Goal: Register for event/course

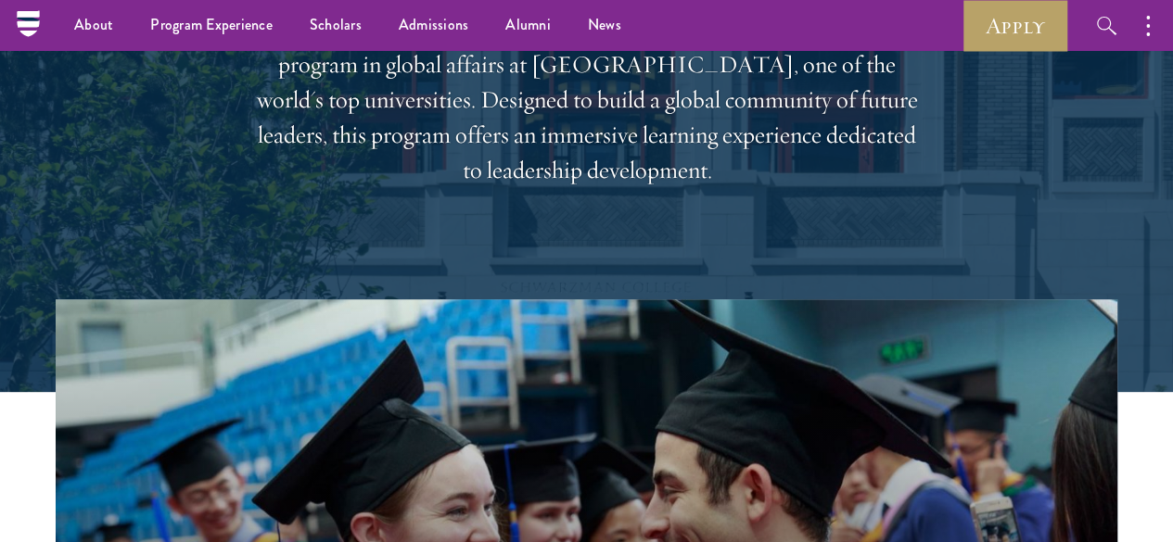
scroll to position [192, 0]
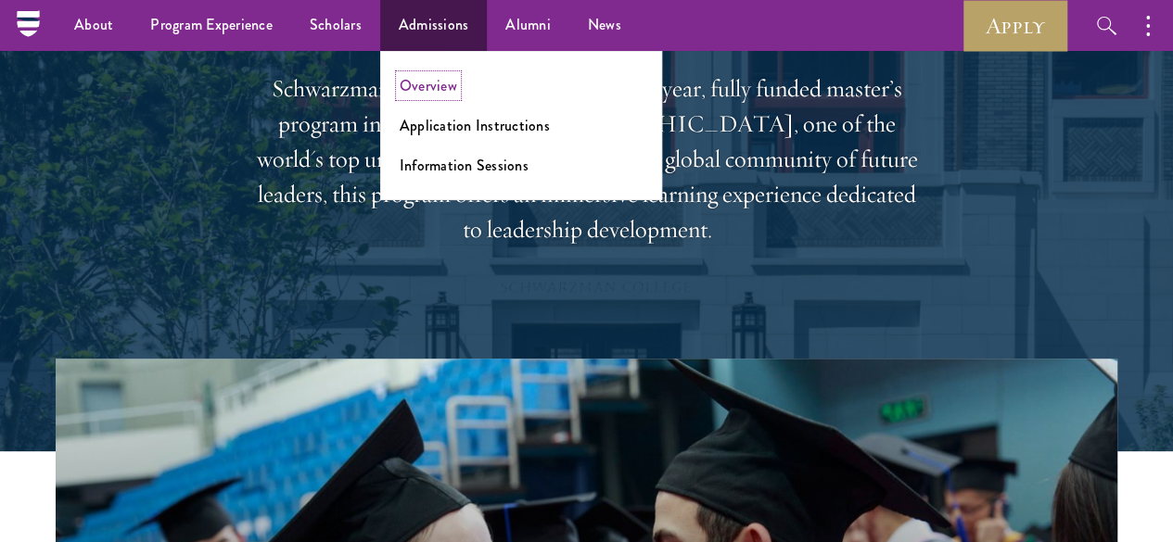
click at [408, 92] on link "Overview" at bounding box center [428, 85] width 57 height 21
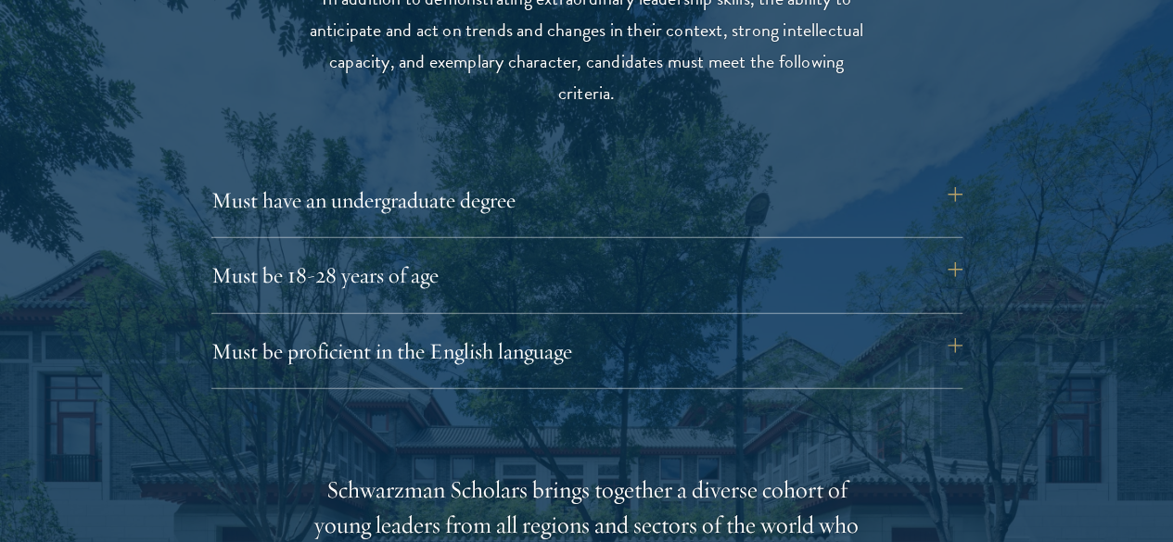
scroll to position [2485, 0]
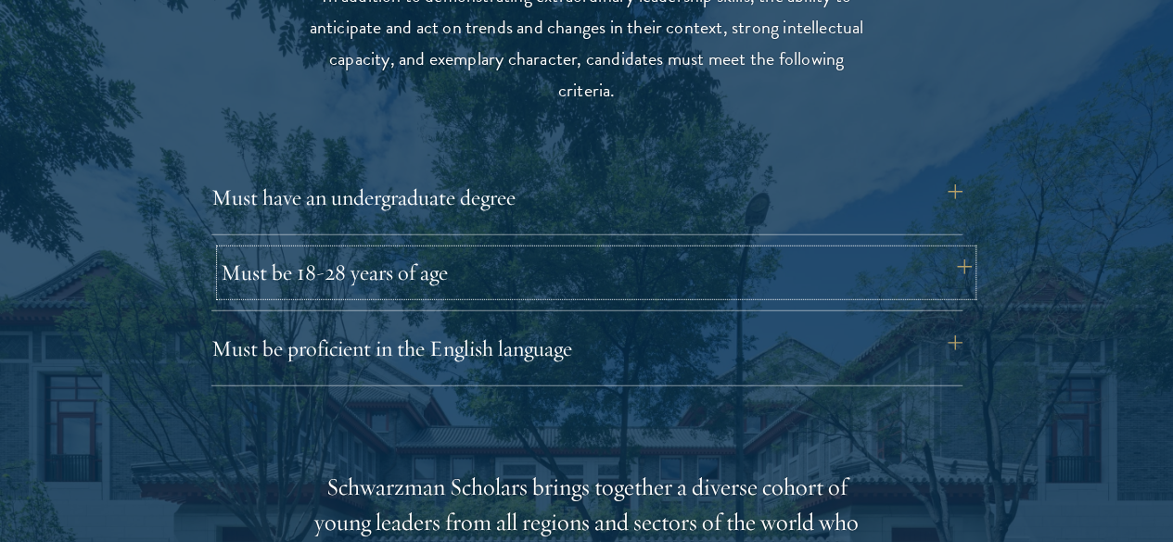
click at [638, 250] on button "Must be 18-28 years of age" at bounding box center [596, 272] width 751 height 44
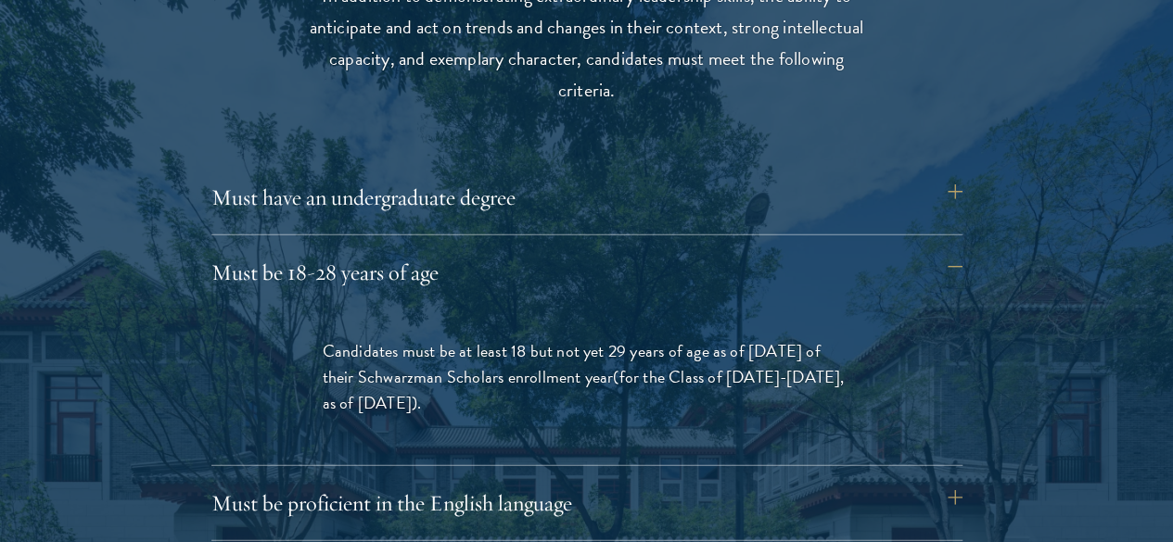
click at [736, 364] on span "(for the Class of [DATE]-[DATE], as of [DATE])" at bounding box center [584, 389] width 522 height 51
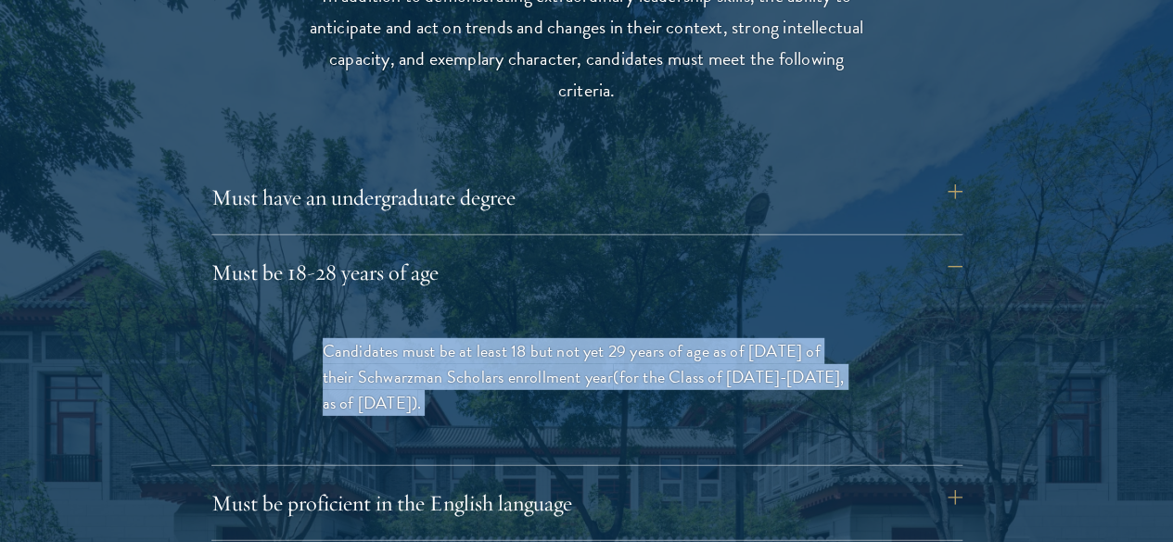
click at [736, 364] on span "(for the Class of [DATE]-[DATE], as of [DATE])" at bounding box center [584, 389] width 522 height 51
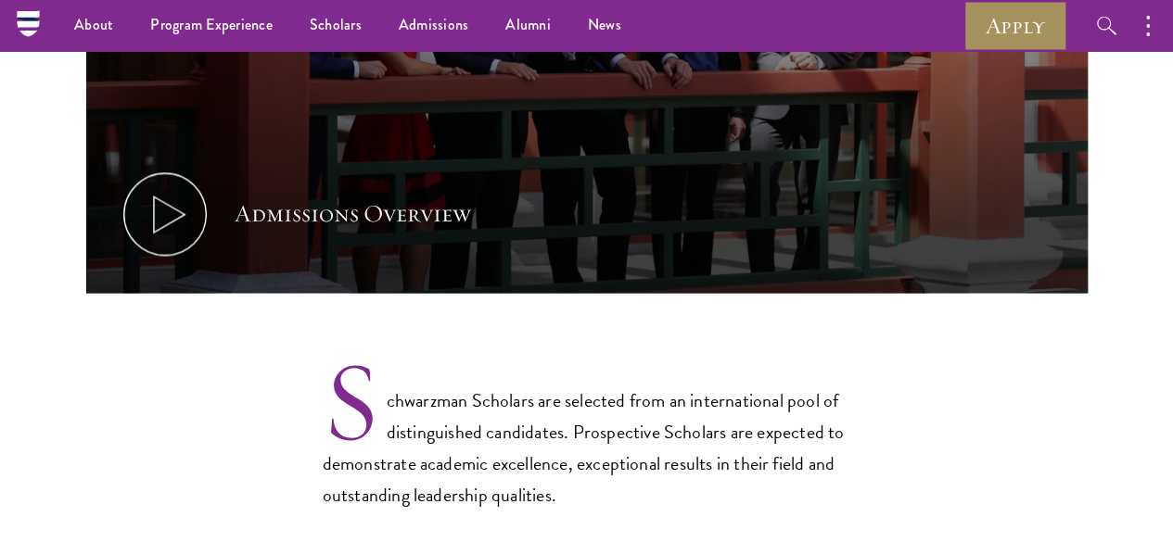
scroll to position [1136, 0]
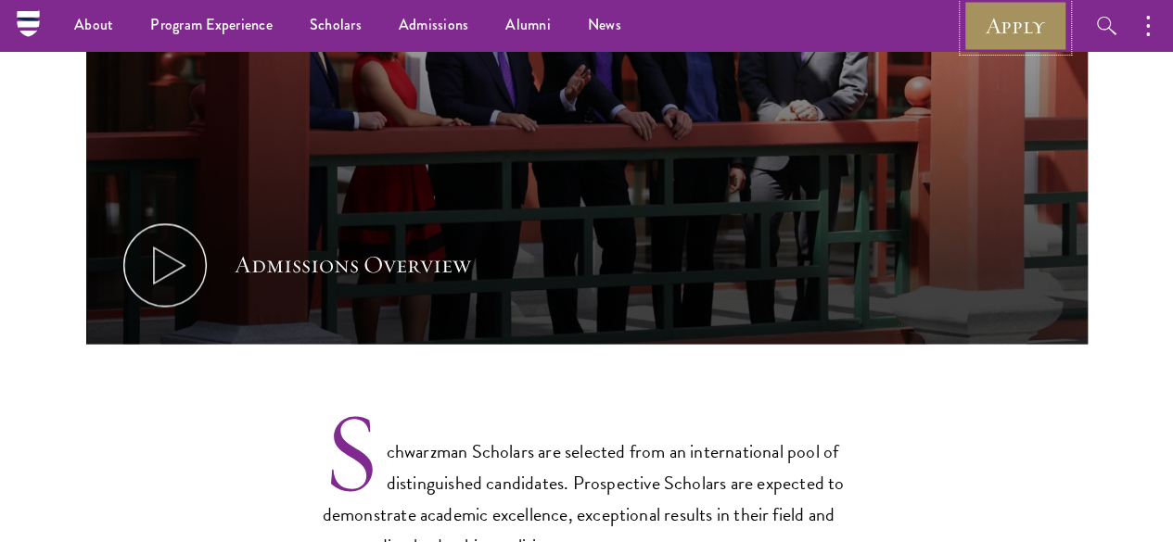
click at [988, 23] on link "Apply" at bounding box center [1015, 25] width 104 height 51
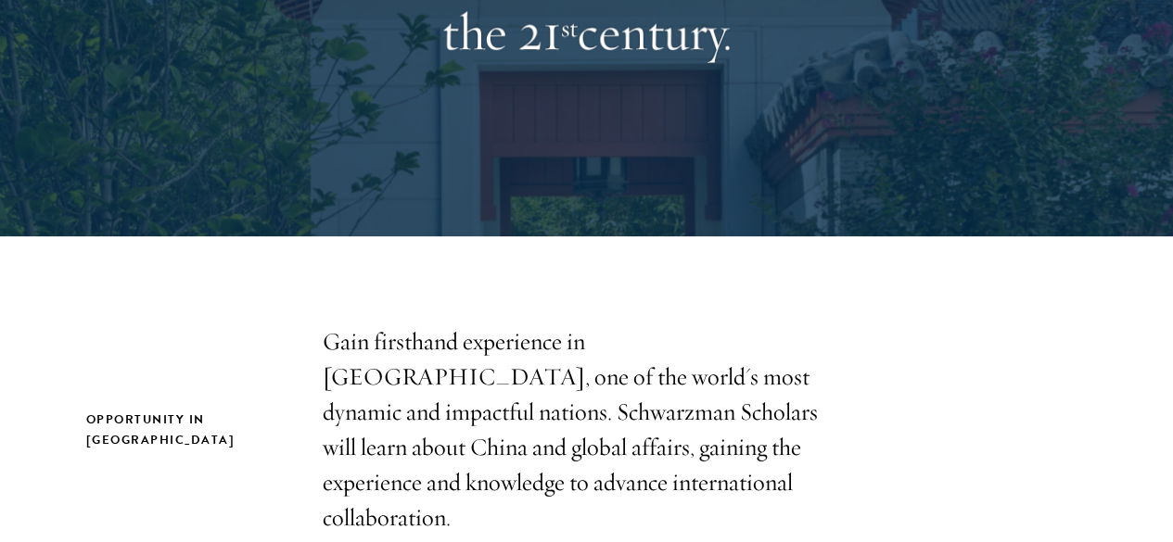
scroll to position [339, 0]
